Goal: Information Seeking & Learning: Learn about a topic

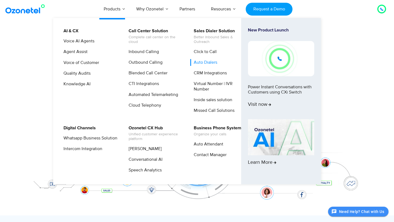
click at [209, 60] on link "Auto Dialers" at bounding box center [204, 62] width 28 height 7
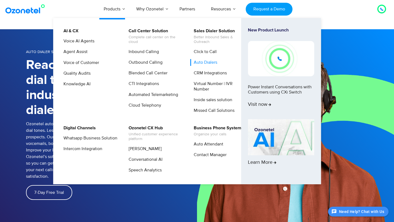
click at [206, 63] on link "Auto Dialers" at bounding box center [204, 62] width 28 height 7
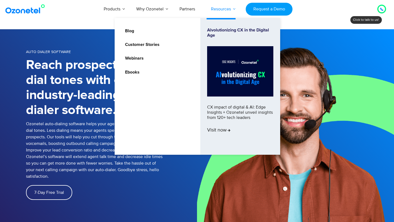
click at [235, 9] on link "Resources" at bounding box center [221, 9] width 36 height 18
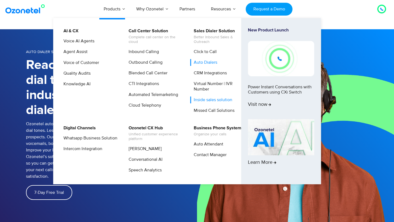
click at [202, 101] on link "Inside sales solution" at bounding box center [211, 100] width 43 height 7
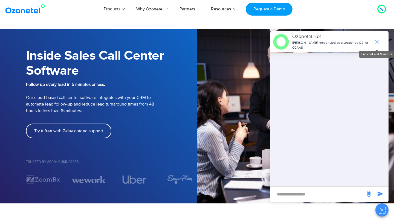
click at [374, 41] on icon "end chat or minimize" at bounding box center [376, 42] width 7 height 7
